Goal: Download file/media

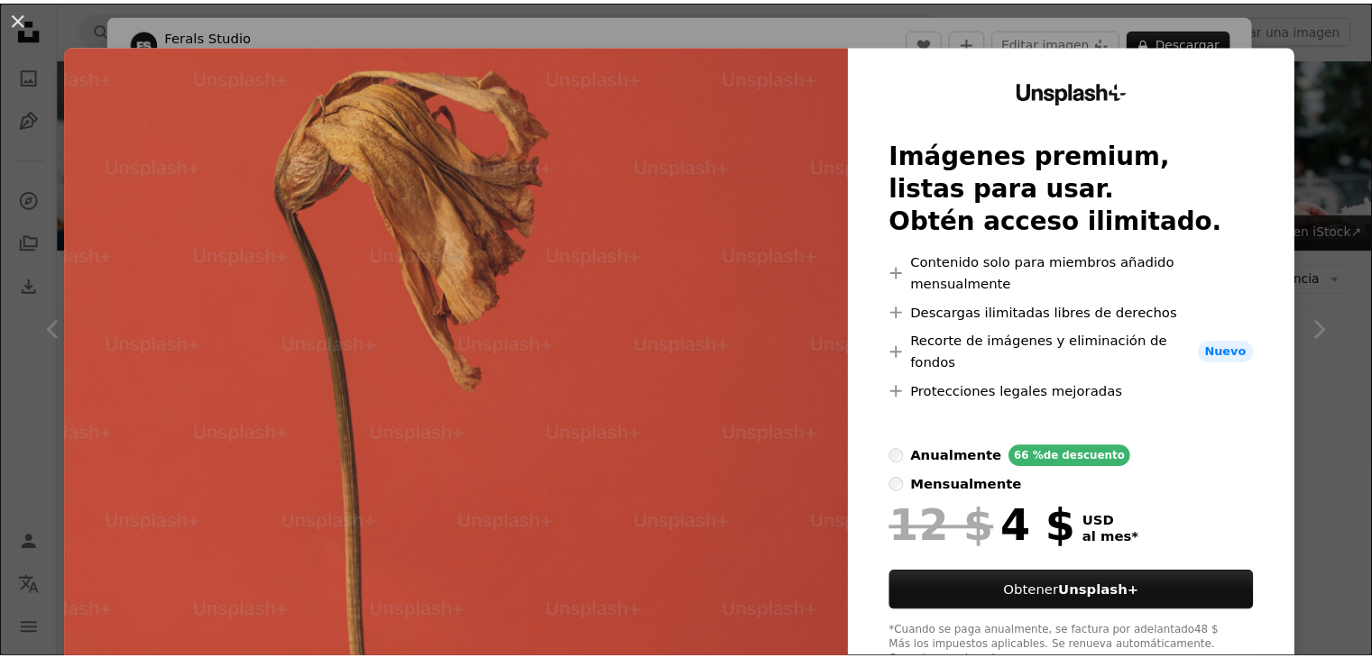
scroll to position [1611, 0]
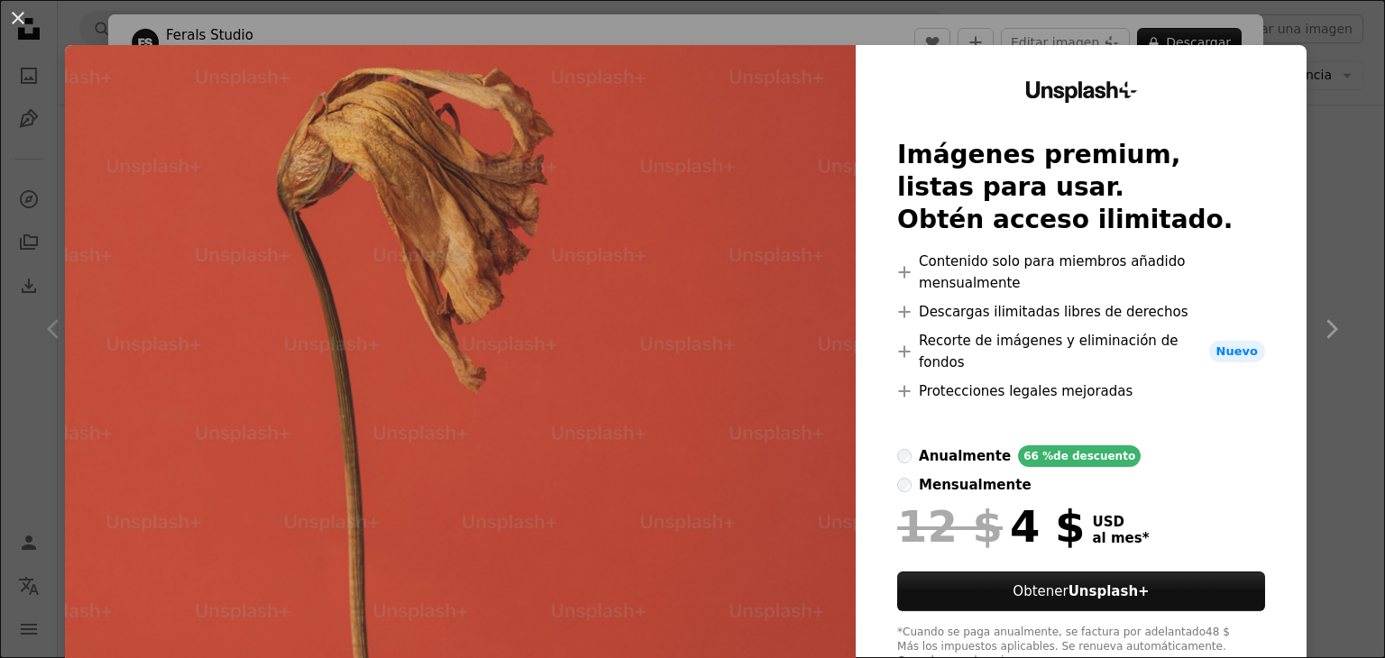
click at [1348, 336] on div "An X shape Unsplash+ Imágenes premium, listas para usar. Obtén acceso ilimitado…" at bounding box center [692, 329] width 1385 height 658
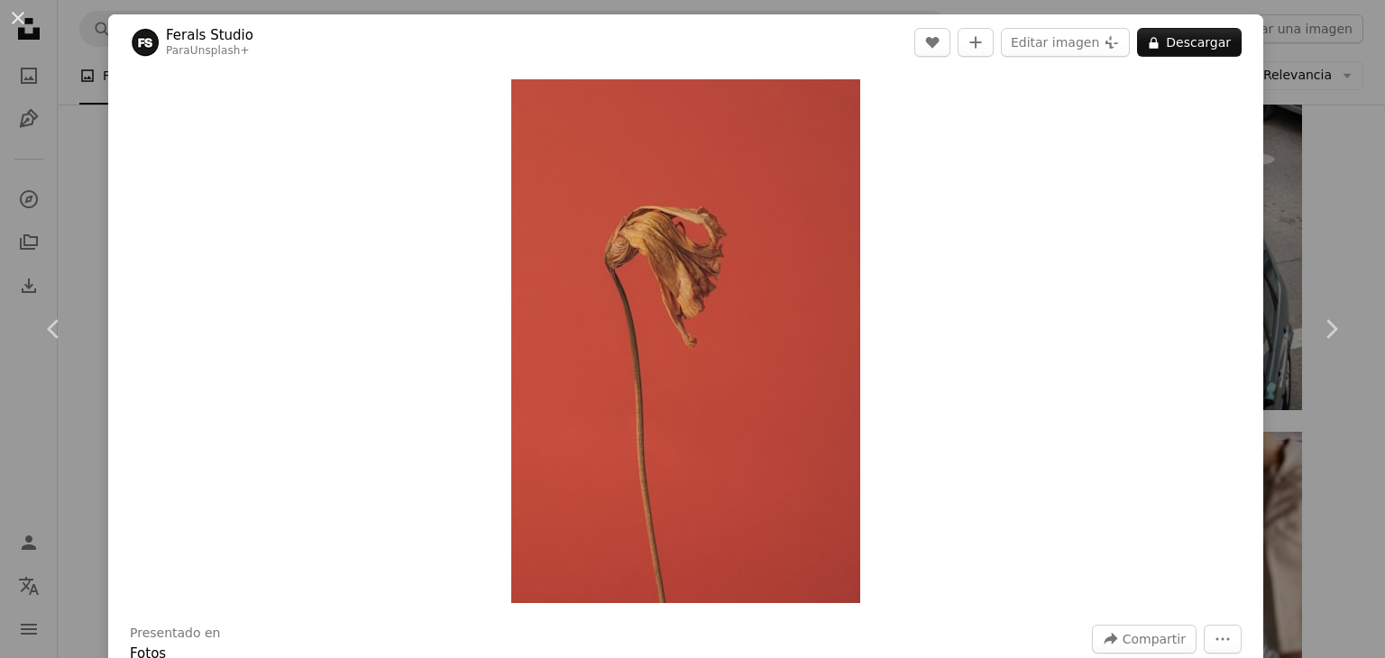
click at [1310, 170] on div "An X shape Chevron left Chevron right Ferals Studio Para Unsplash+ A heart A pl…" at bounding box center [692, 329] width 1385 height 658
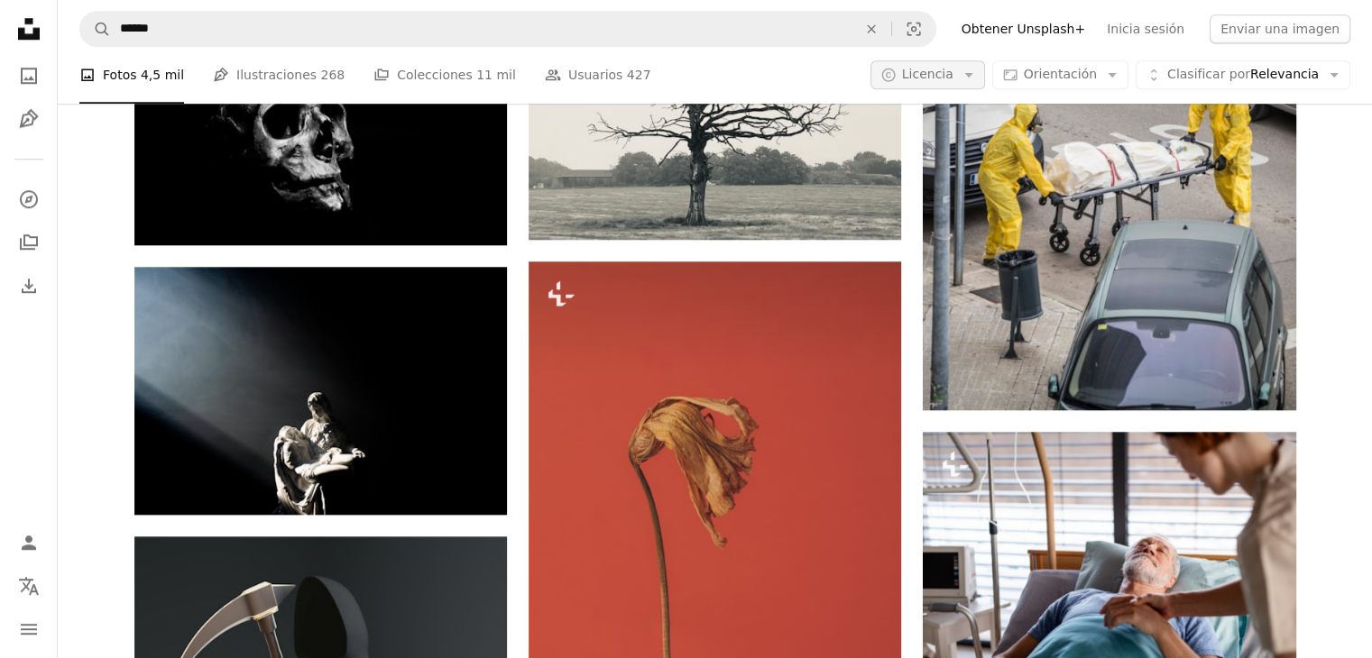
click at [953, 80] on span "Licencia" at bounding box center [927, 75] width 51 height 14
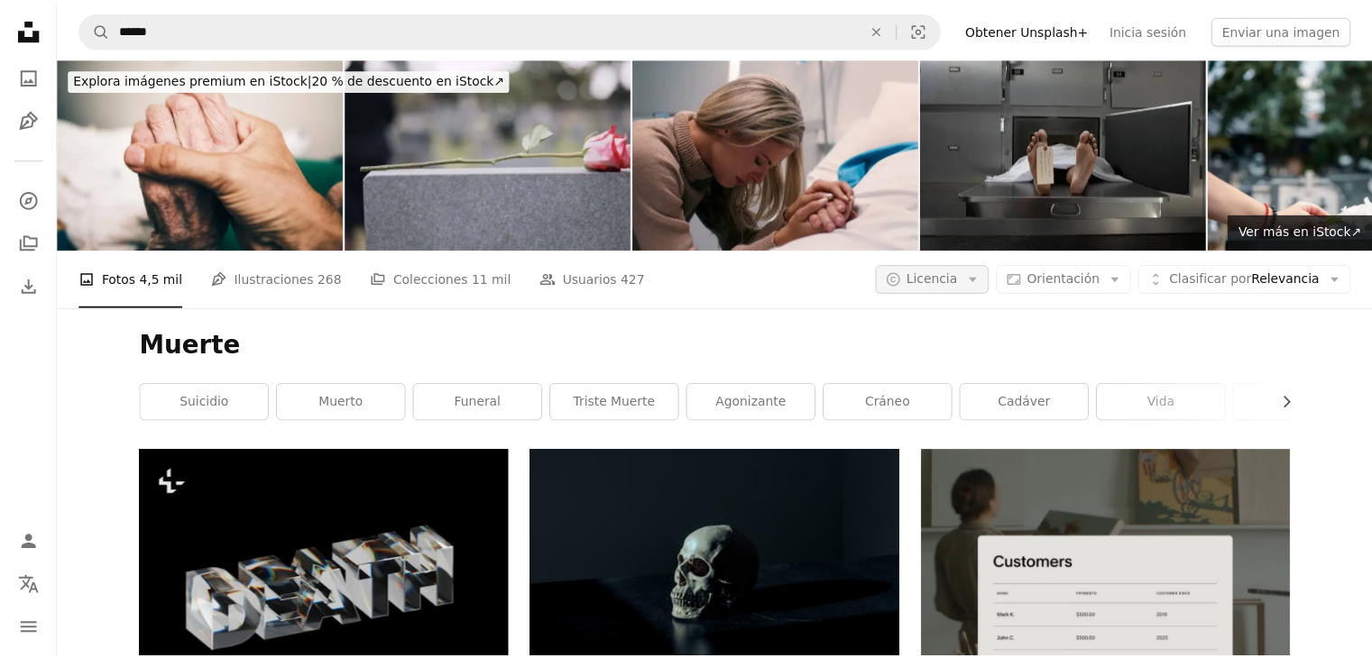
scroll to position [1611, 0]
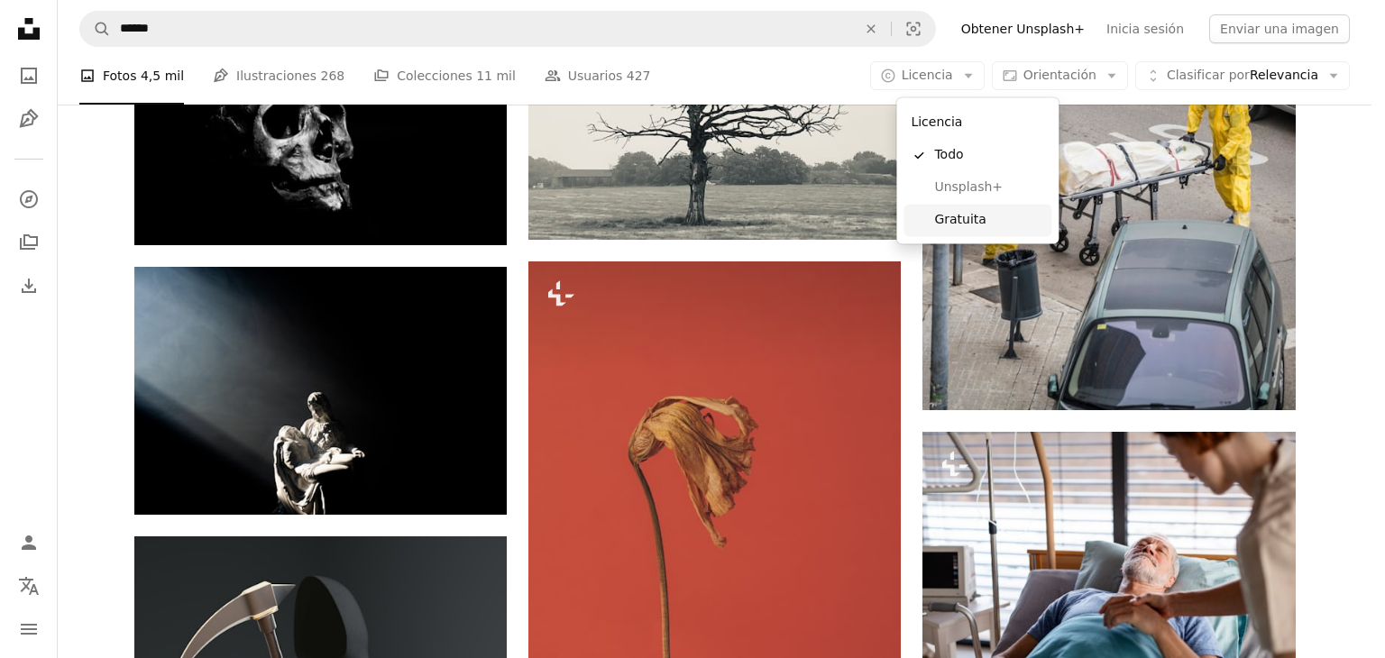
click at [978, 223] on span "Gratuita" at bounding box center [989, 220] width 110 height 18
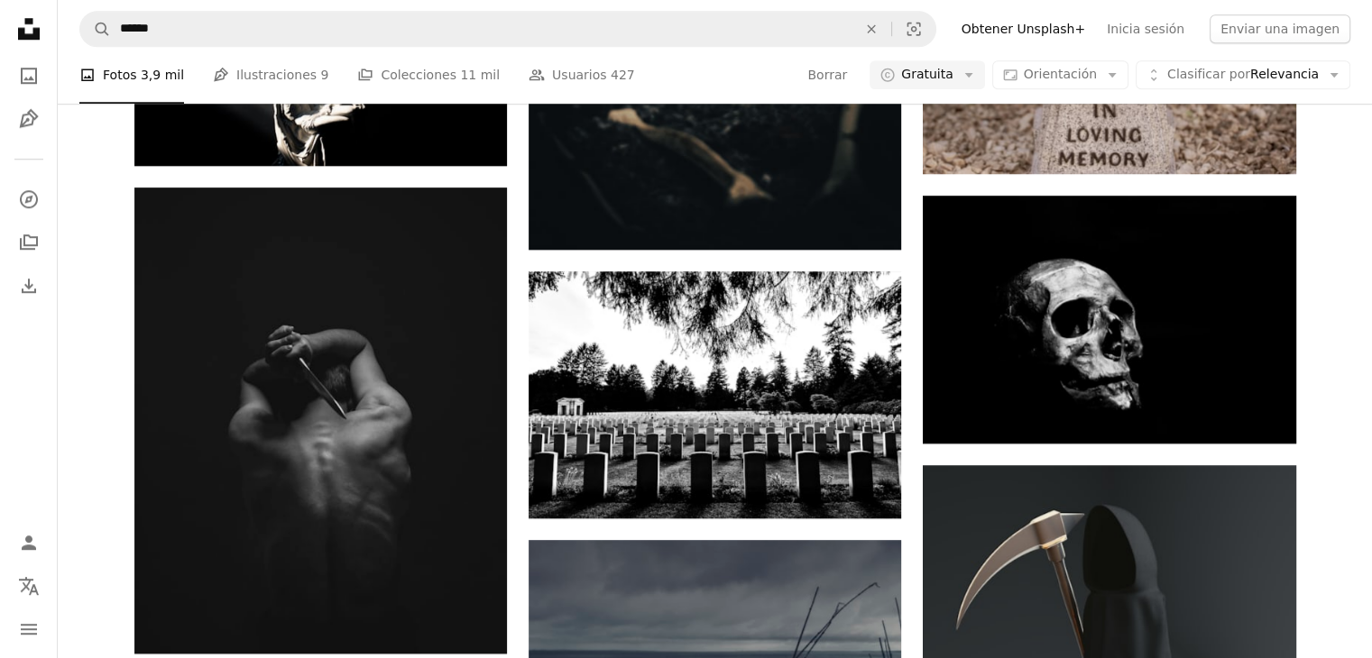
scroll to position [2486, 0]
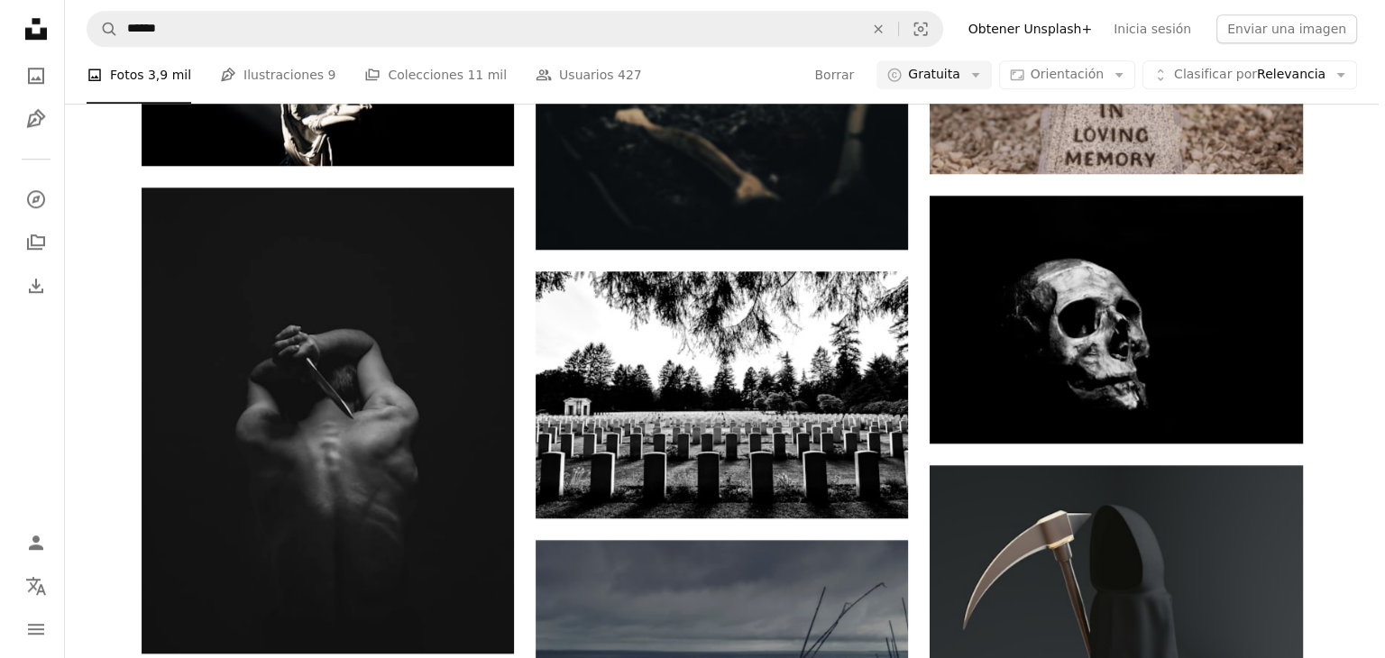
scroll to position [8554, 0]
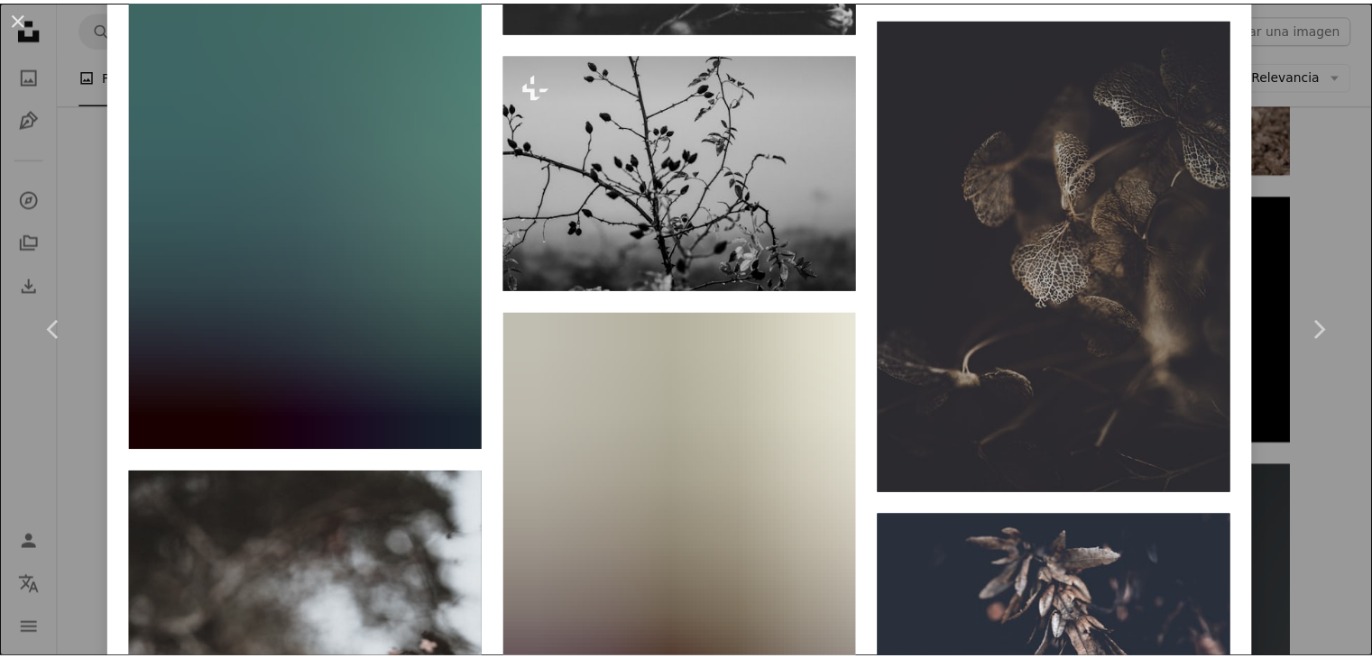
scroll to position [6387, 0]
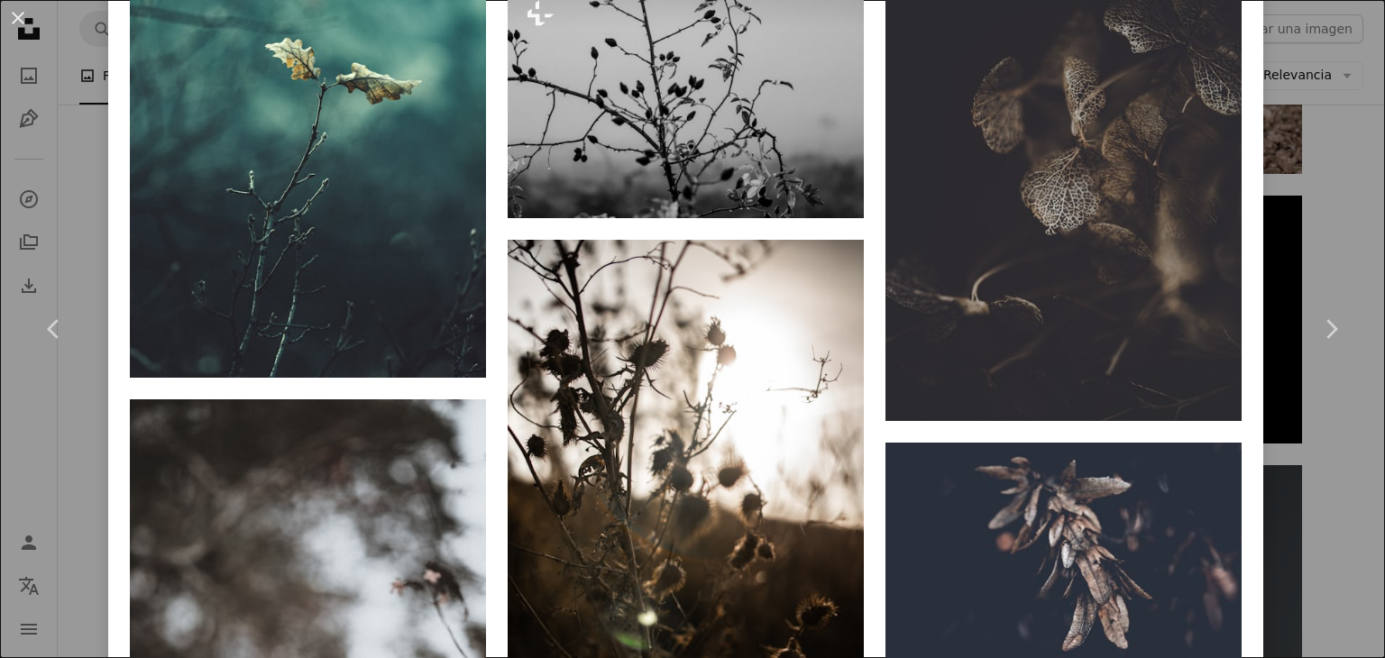
click at [1305, 514] on div "An X shape Chevron left Chevron right [PERSON_NAME] a8ka A heart A plus sign Ed…" at bounding box center [692, 329] width 1385 height 658
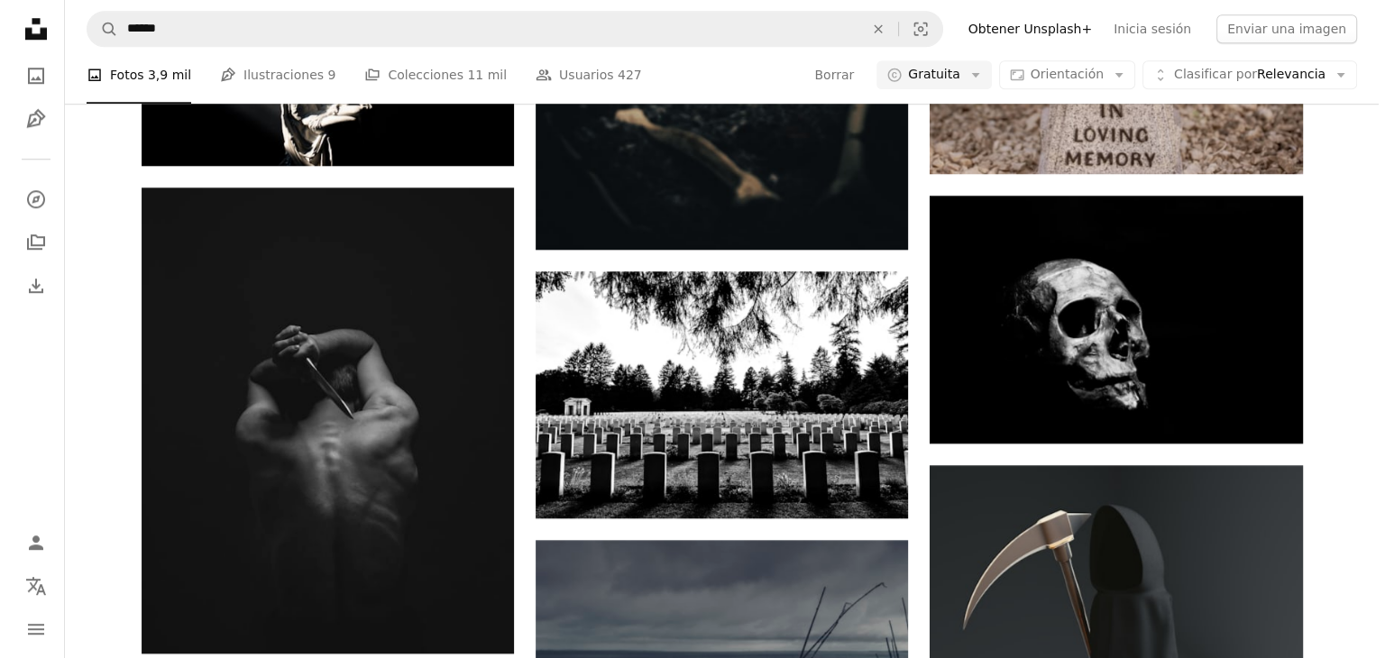
scroll to position [6384, 0]
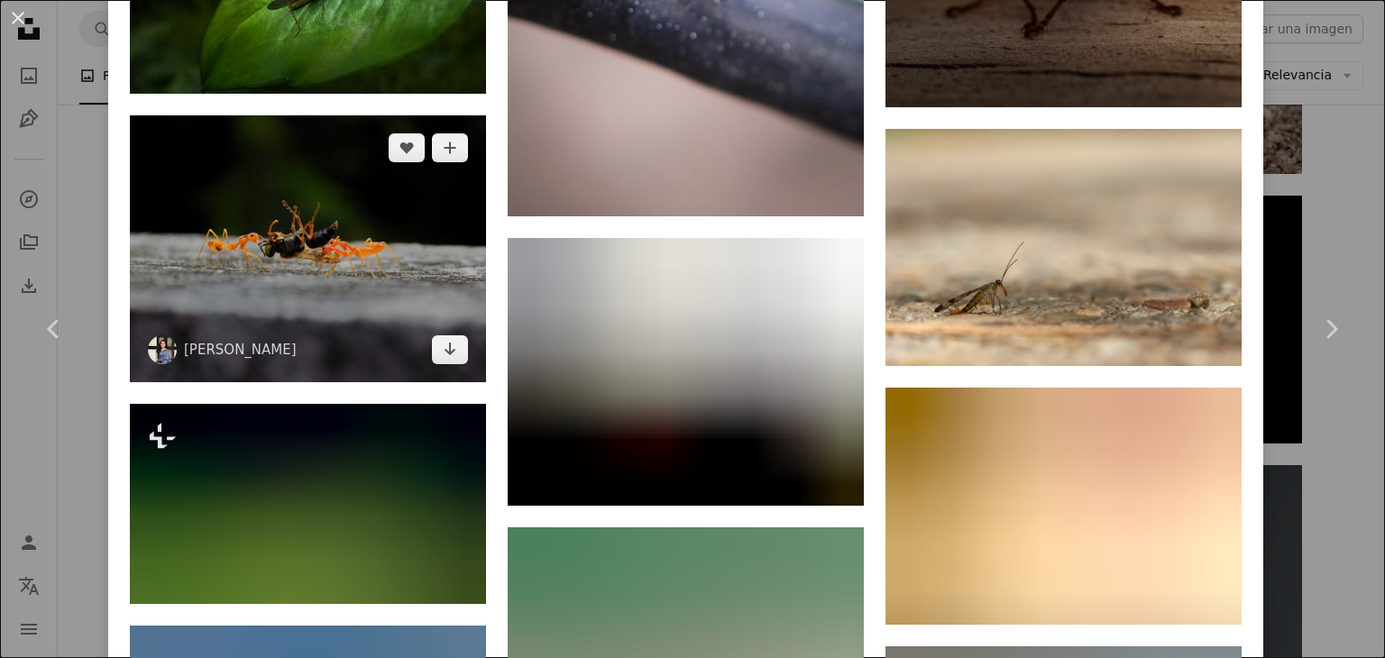
scroll to position [1973, 0]
